Goal: Entertainment & Leisure: Browse casually

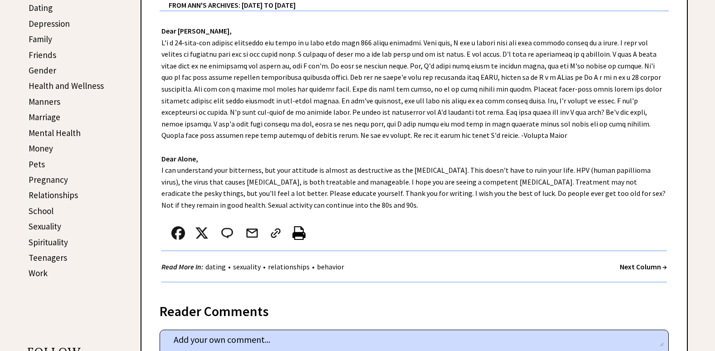
scroll to position [363, 0]
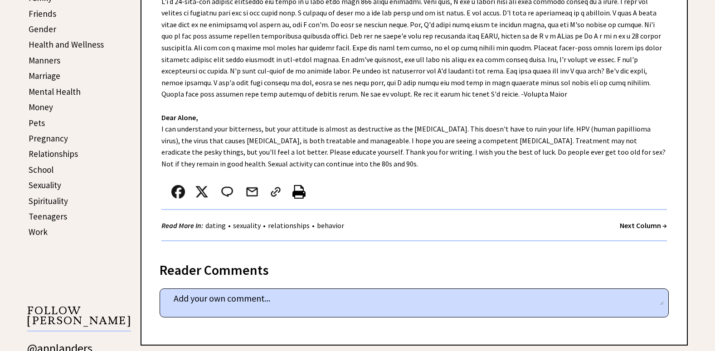
click at [649, 228] on strong "Next Column →" at bounding box center [643, 225] width 47 height 9
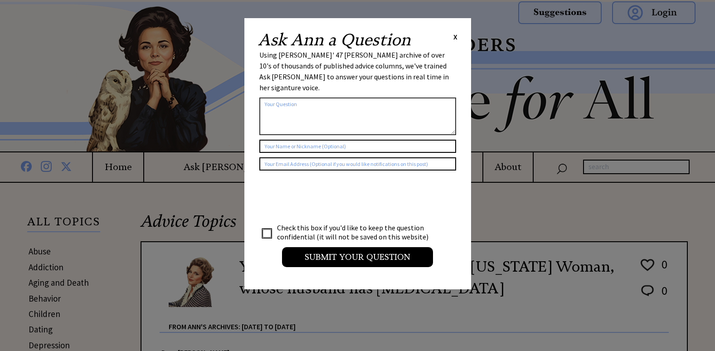
click at [455, 35] on span "X" at bounding box center [455, 36] width 4 height 9
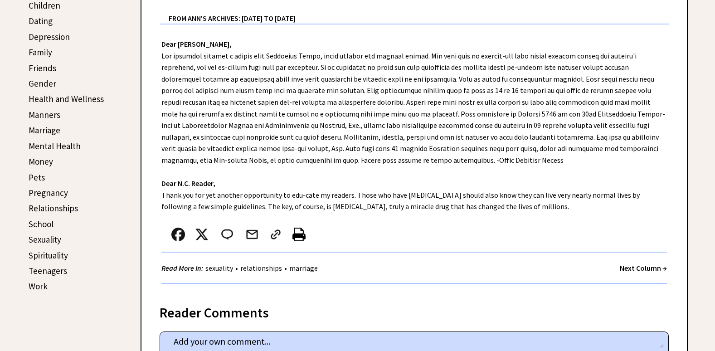
scroll to position [317, 0]
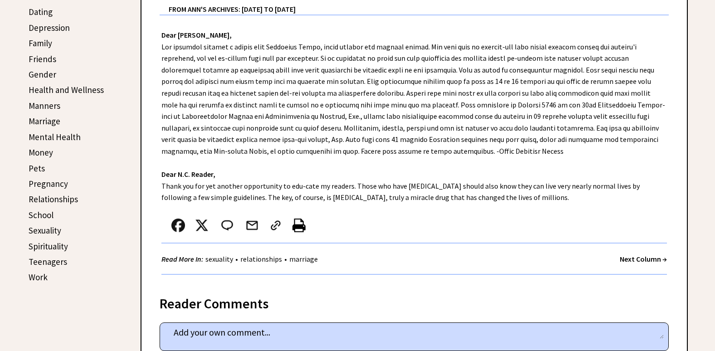
click at [644, 260] on strong "Next Column →" at bounding box center [643, 258] width 47 height 9
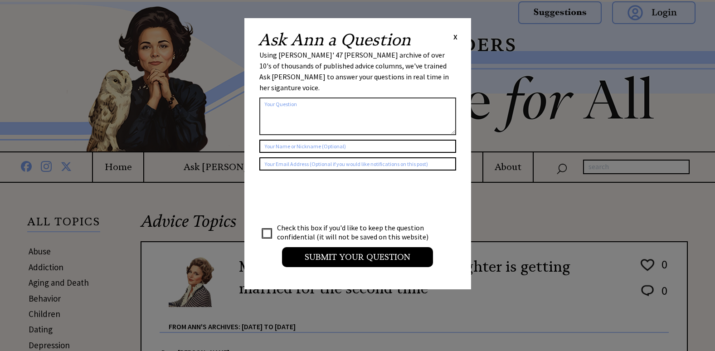
click at [453, 37] on span "X" at bounding box center [455, 36] width 4 height 9
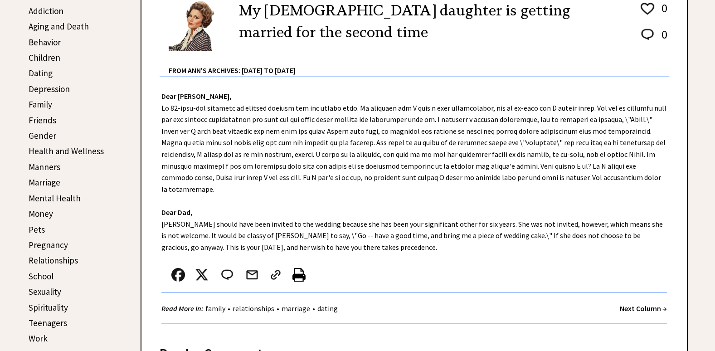
scroll to position [272, 0]
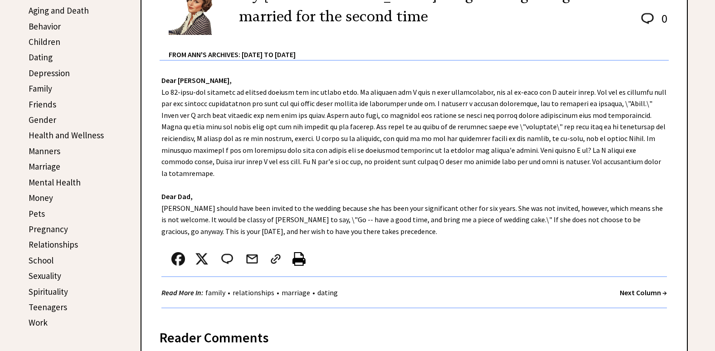
click at [645, 288] on strong "Next Column →" at bounding box center [643, 292] width 47 height 9
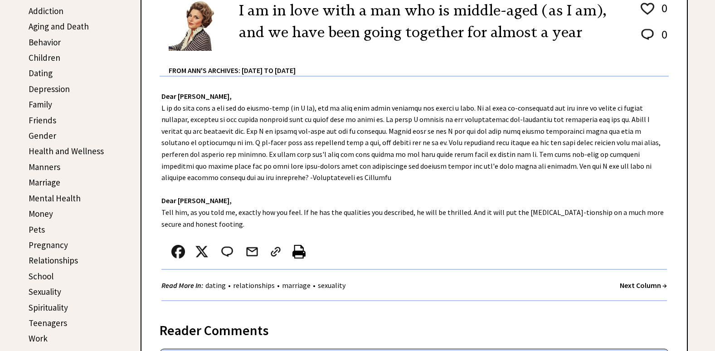
scroll to position [272, 0]
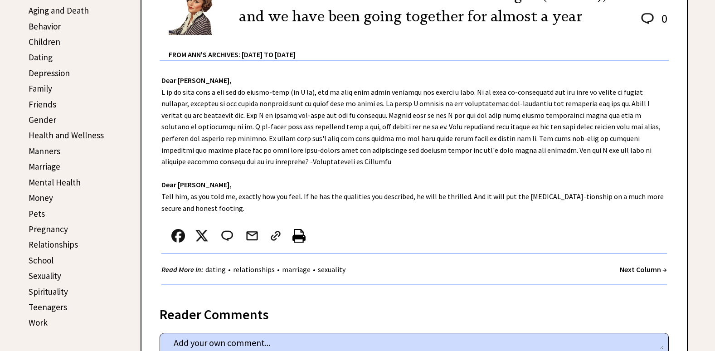
click at [648, 268] on strong "Next Column →" at bounding box center [643, 269] width 47 height 9
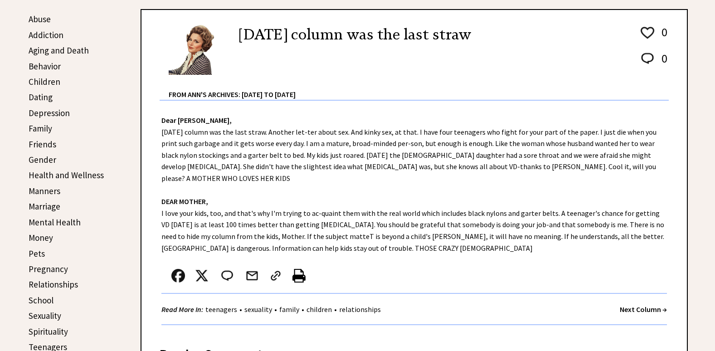
scroll to position [408, 0]
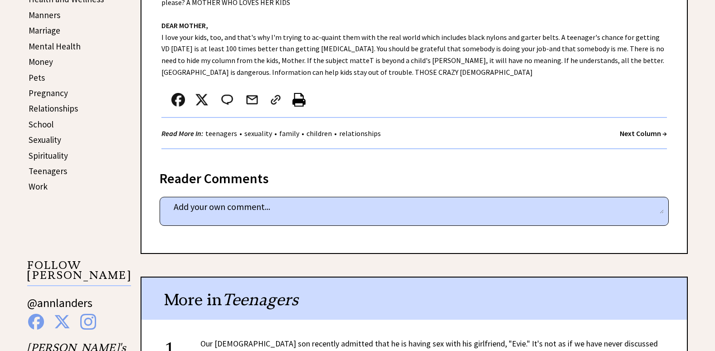
click at [627, 129] on strong "Next Column →" at bounding box center [643, 133] width 47 height 9
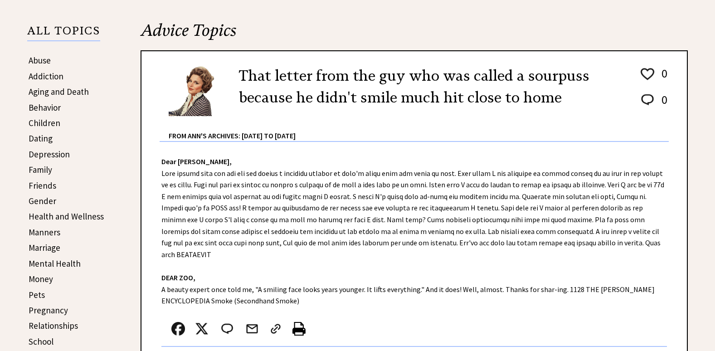
scroll to position [227, 0]
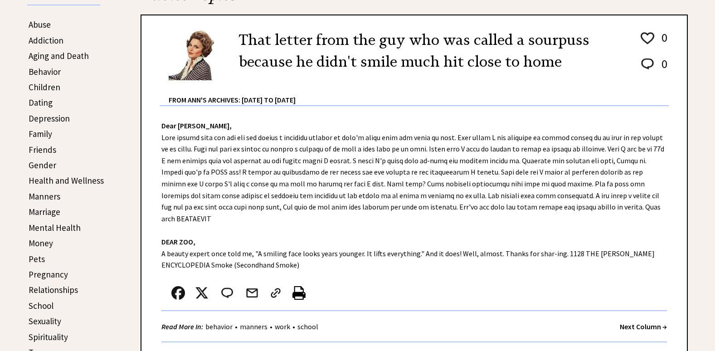
click at [625, 324] on strong "Next Column →" at bounding box center [643, 326] width 47 height 9
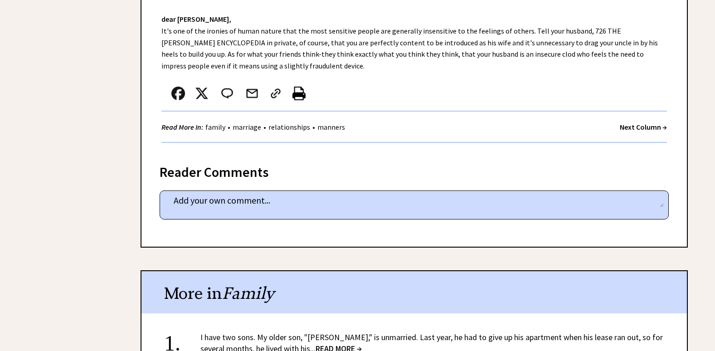
scroll to position [1632, 0]
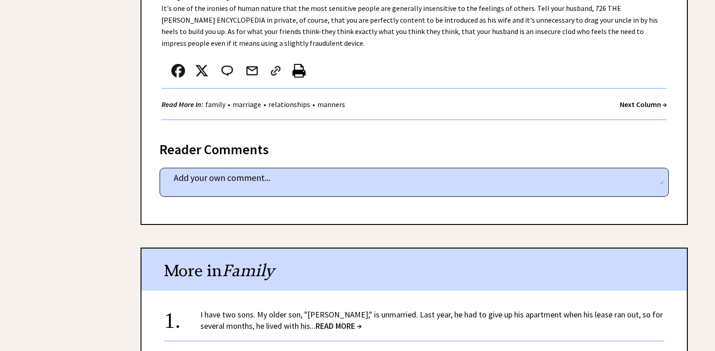
click at [628, 100] on strong "Next Column →" at bounding box center [643, 104] width 47 height 9
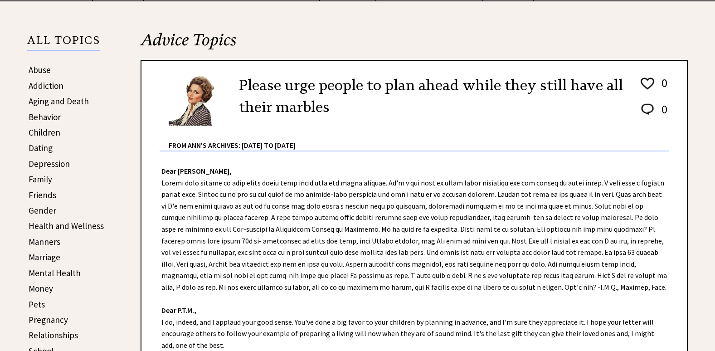
scroll to position [227, 0]
